Goal: Use online tool/utility: Utilize a website feature to perform a specific function

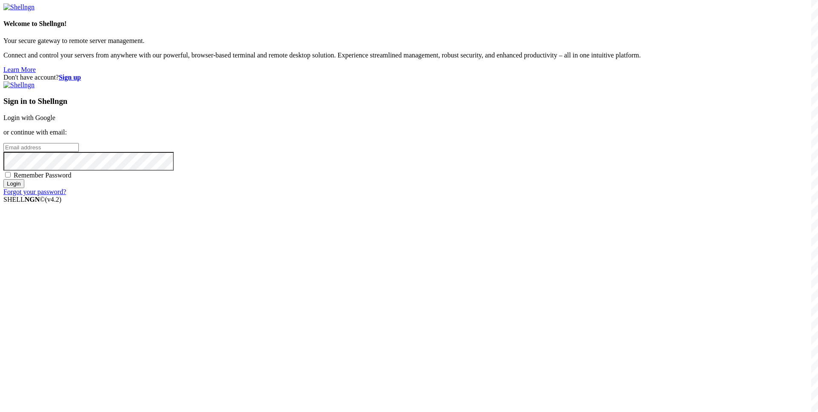
click at [79, 152] on input "email" at bounding box center [40, 147] width 75 height 9
paste input "[EMAIL_ADDRESS][DOMAIN_NAME]"
type input "[EMAIL_ADDRESS][DOMAIN_NAME]"
click at [72, 179] on span "Remember Password" at bounding box center [43, 175] width 58 height 7
click at [11, 178] on input "Remember Password" at bounding box center [8, 175] width 6 height 6
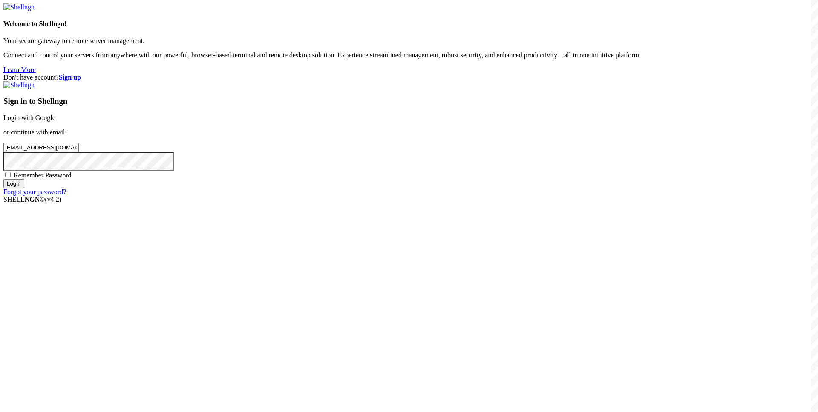
checkbox input "true"
click at [24, 188] on input "Login" at bounding box center [13, 183] width 21 height 9
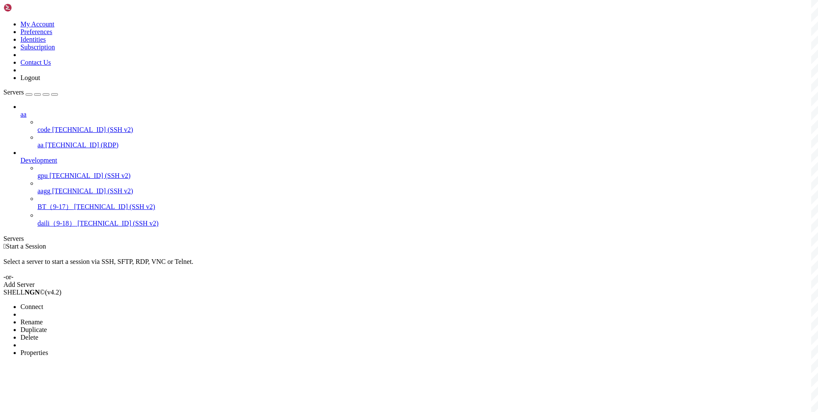
click at [43, 303] on span "Connect" at bounding box center [31, 306] width 23 height 7
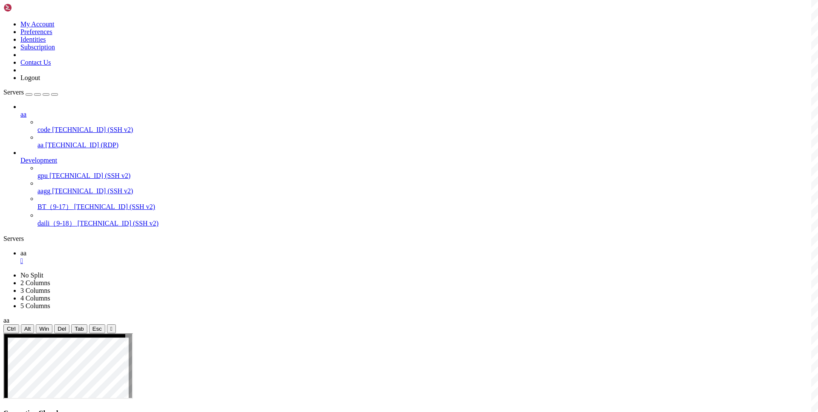
click at [33, 281] on div at bounding box center [409, 206] width 818 height 412
